Goal: Task Accomplishment & Management: Use online tool/utility

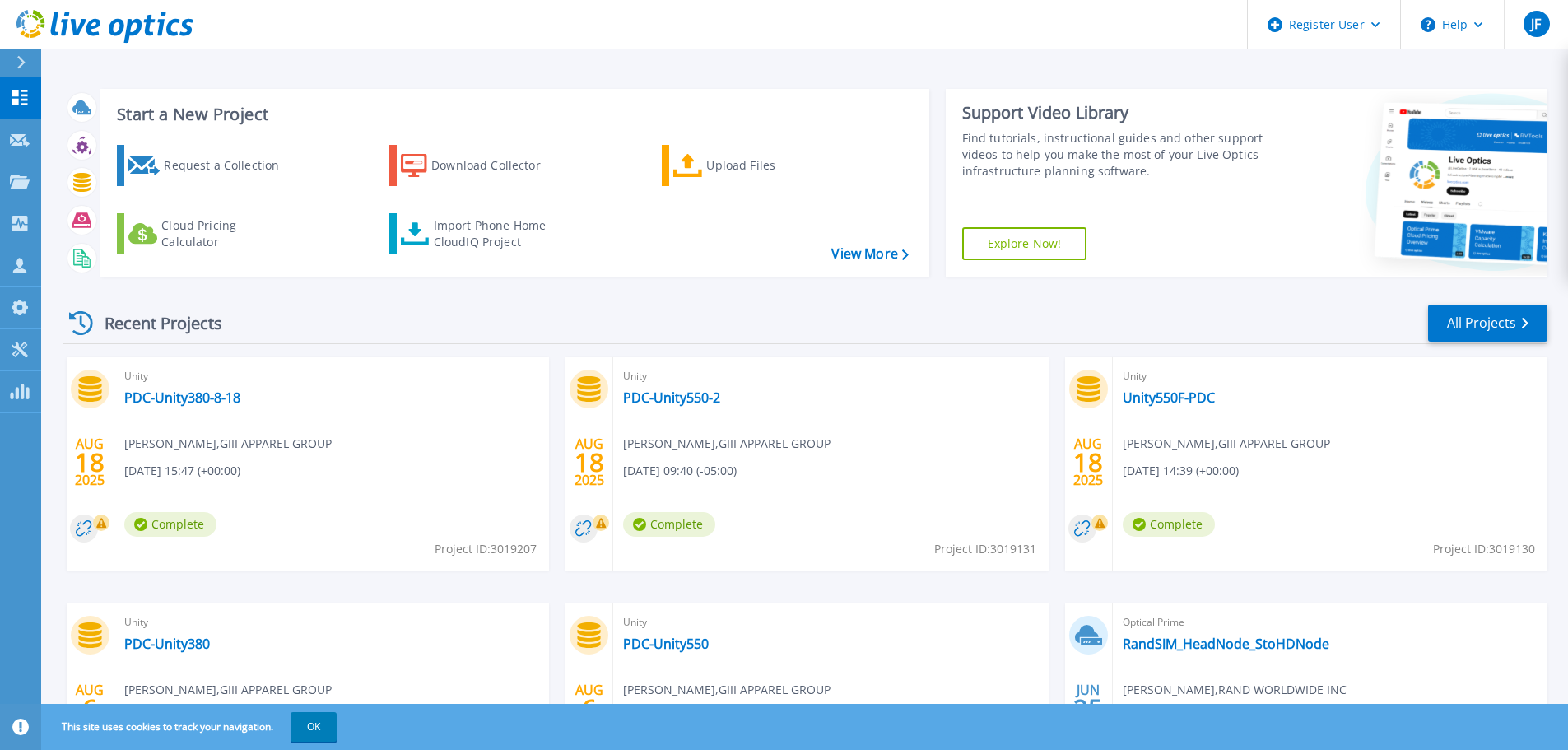
click at [4, 61] on button at bounding box center [21, 63] width 41 height 29
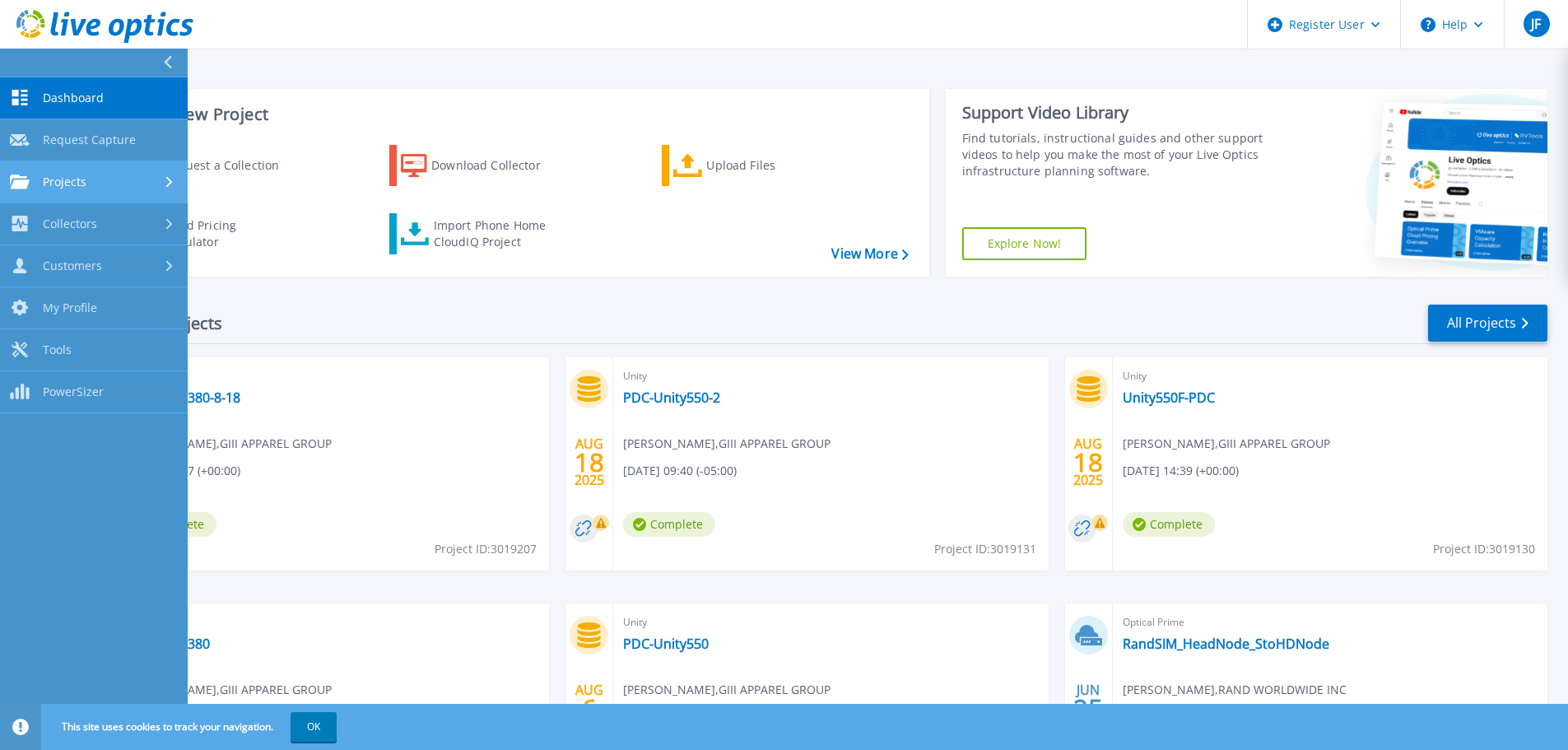
click at [95, 181] on div "Projects" at bounding box center [93, 181] width 168 height 14
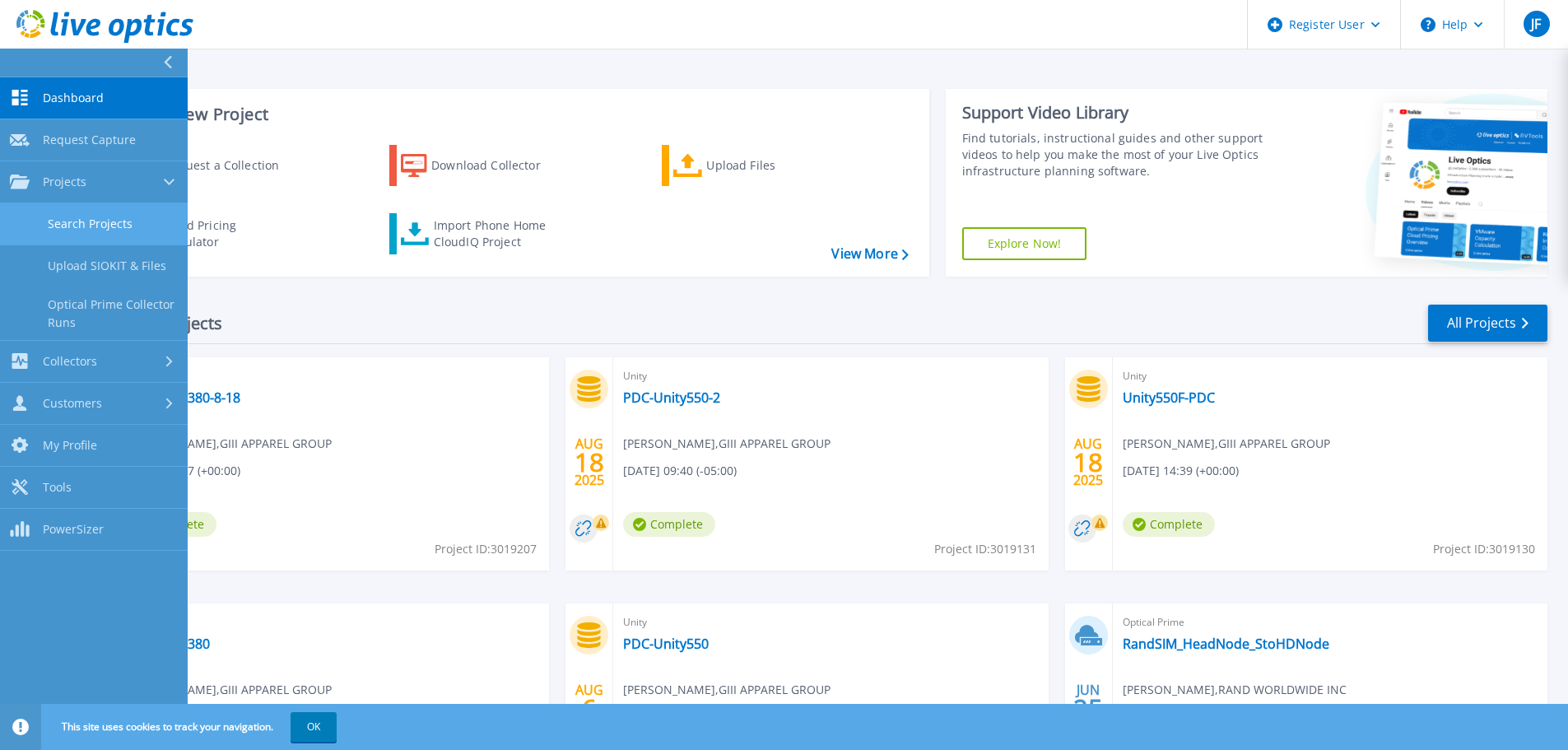
click at [110, 234] on link "Search Projects" at bounding box center [93, 224] width 188 height 42
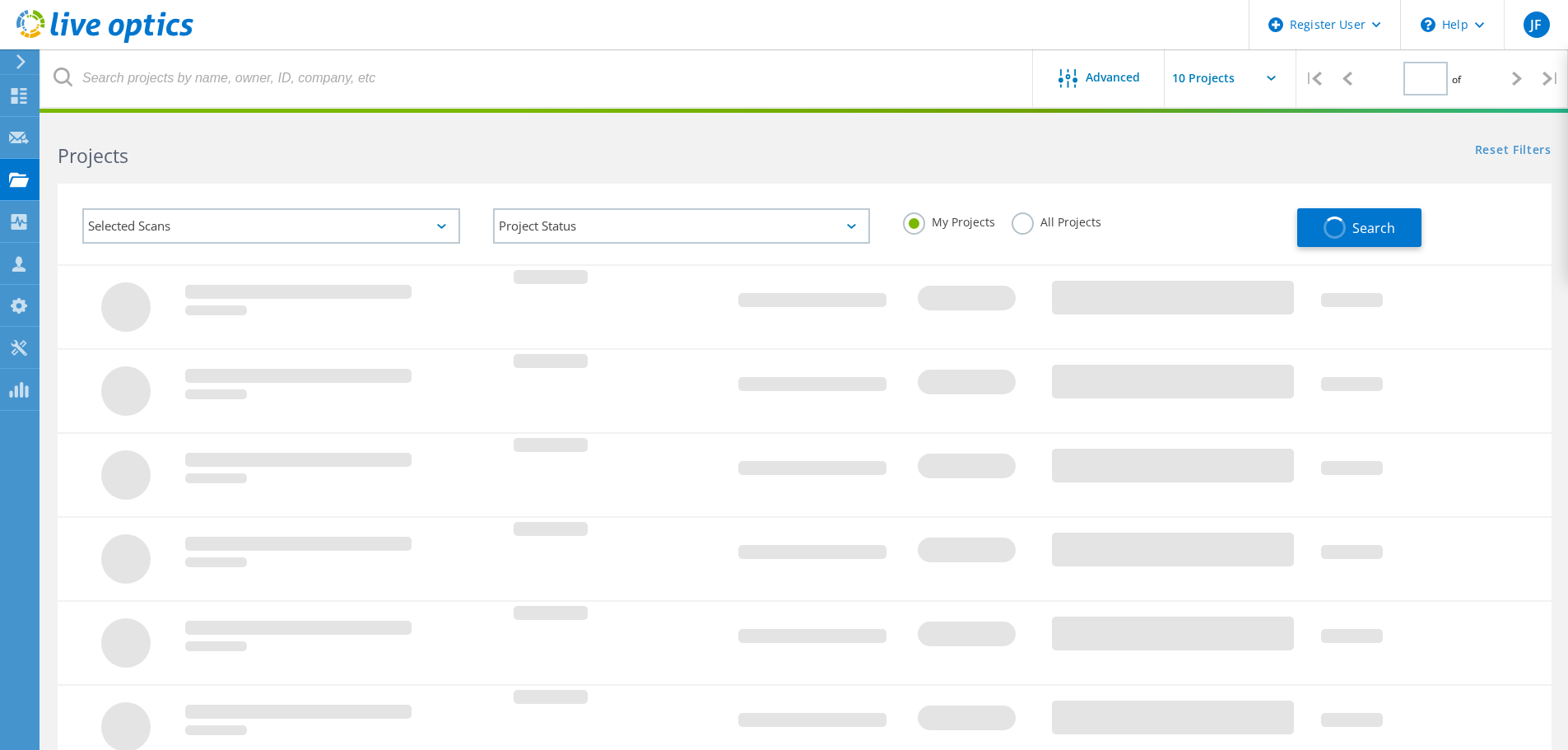
type input "1"
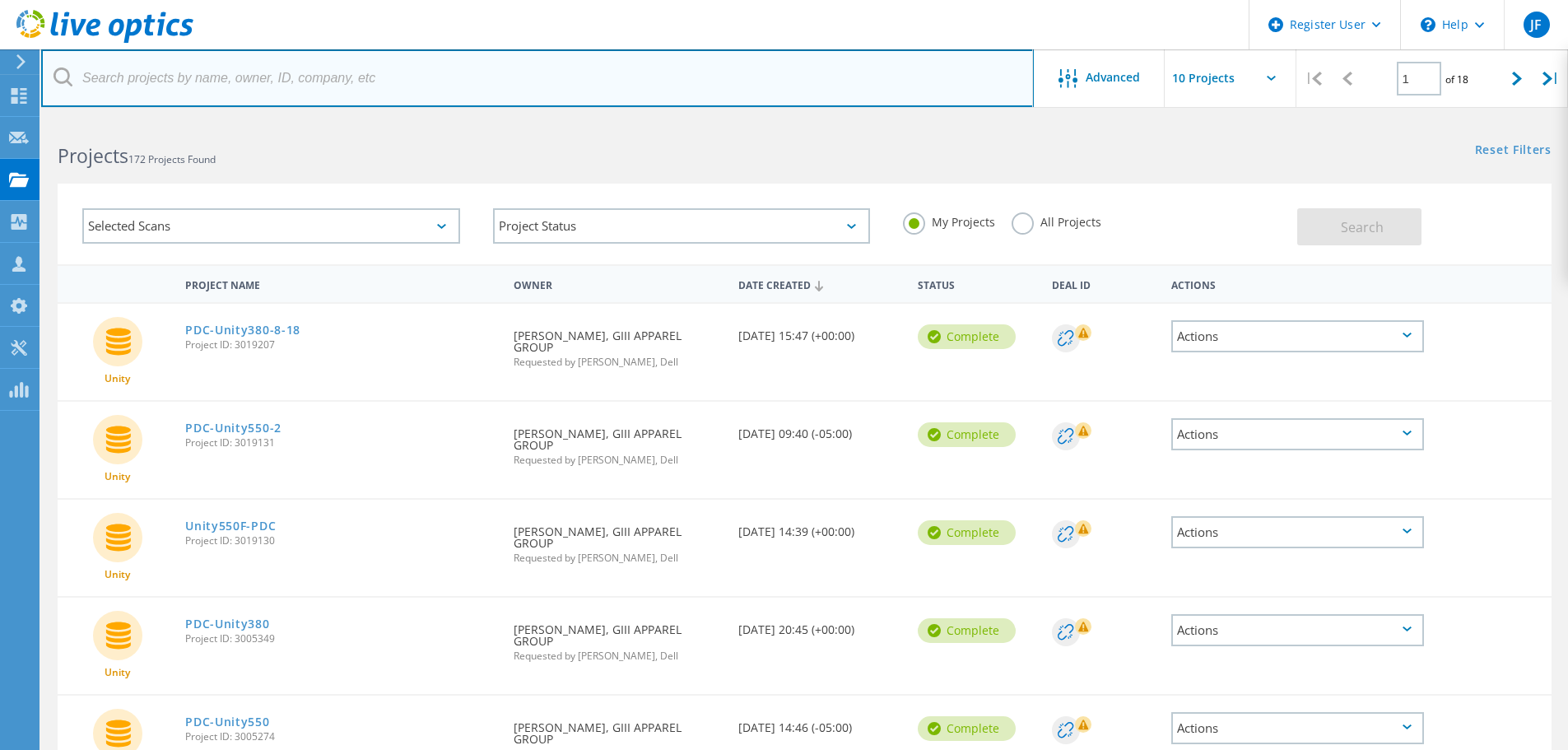
click at [177, 97] on input "text" at bounding box center [537, 78] width 992 height 57
paste input "[EMAIL_ADDRESS][DOMAIN_NAME]"
type input "[EMAIL_ADDRESS][DOMAIN_NAME]"
